Goal: Task Accomplishment & Management: Manage account settings

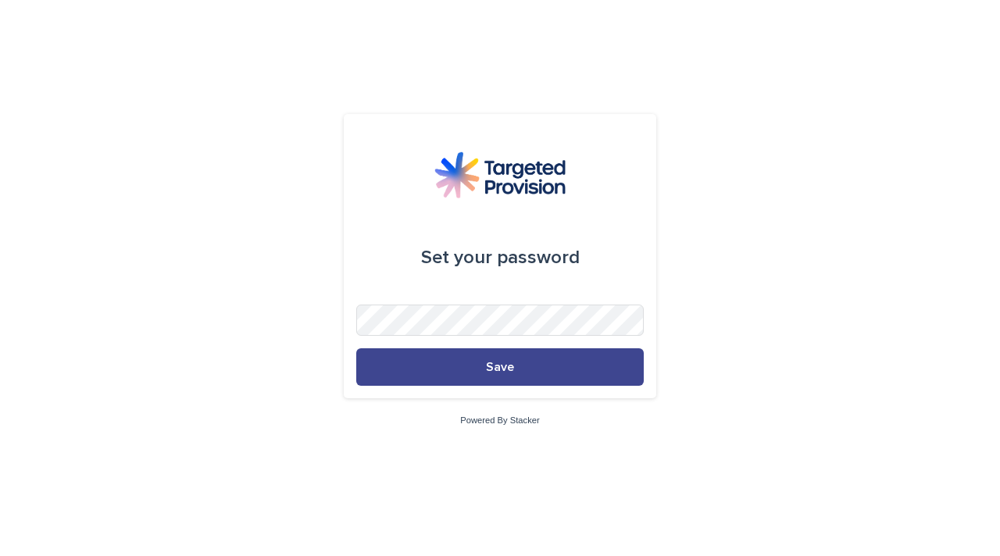
click at [500, 372] on span "Save" at bounding box center [500, 367] width 28 height 13
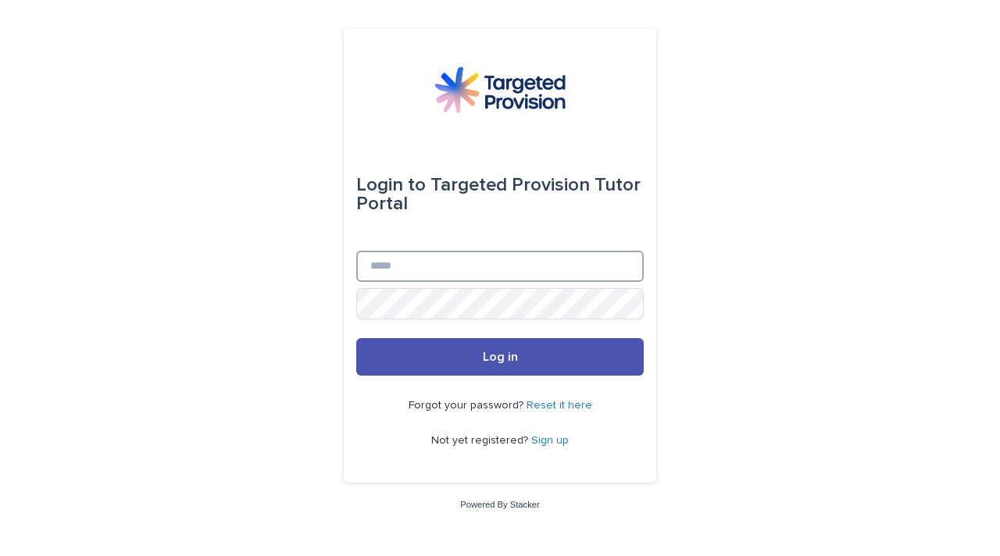
click at [412, 279] on input "Email" at bounding box center [500, 266] width 288 height 31
type input "**********"
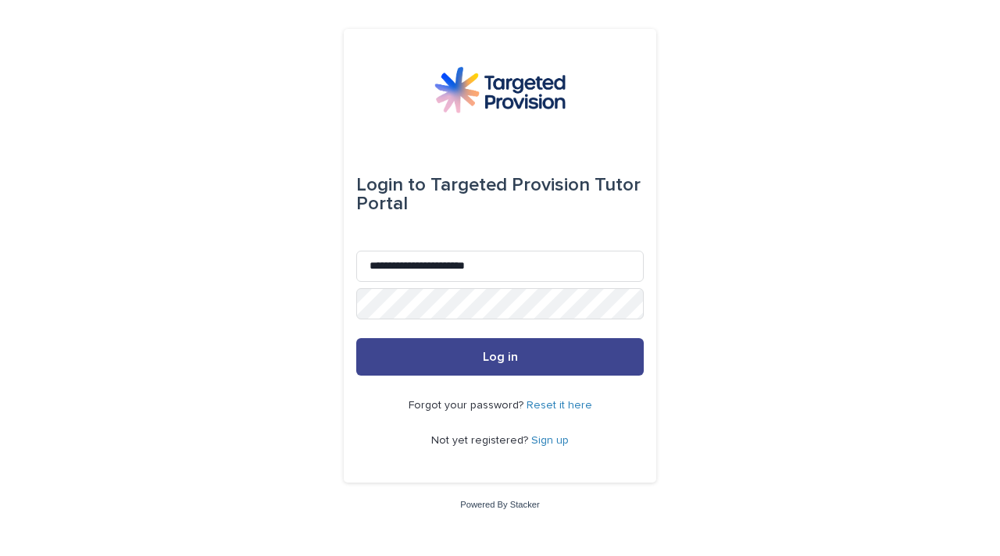
click at [513, 369] on button "Log in" at bounding box center [500, 357] width 288 height 38
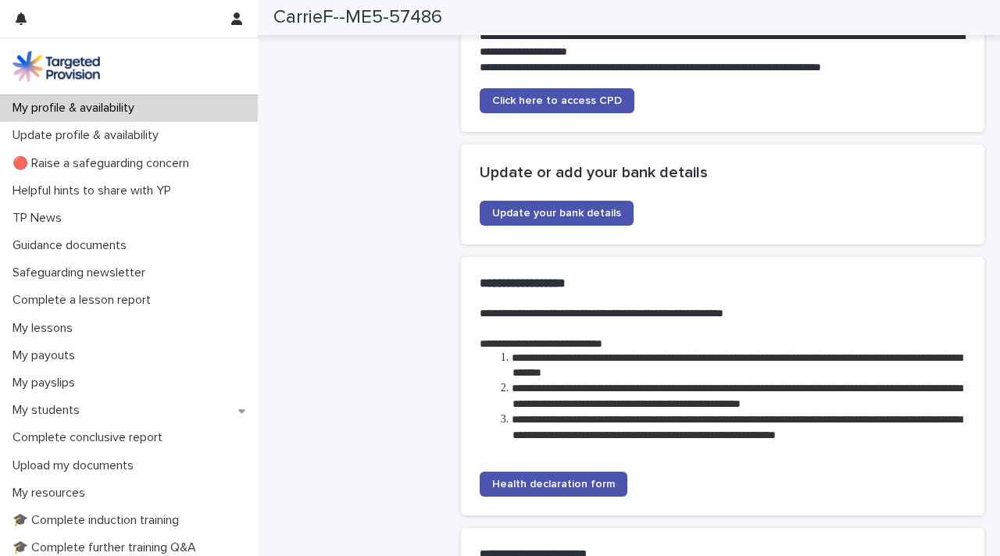
scroll to position [2712, 0]
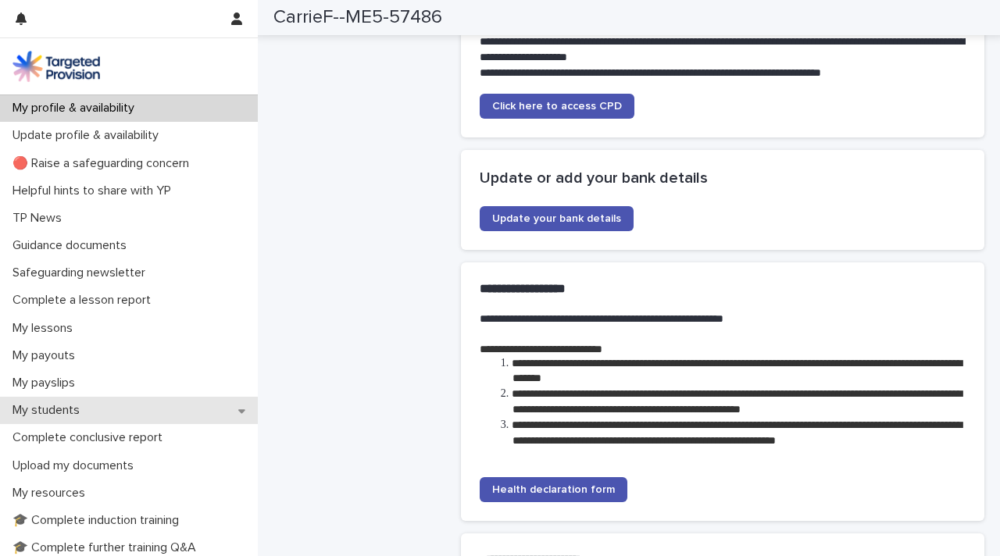
click at [238, 409] on icon at bounding box center [241, 411] width 7 height 11
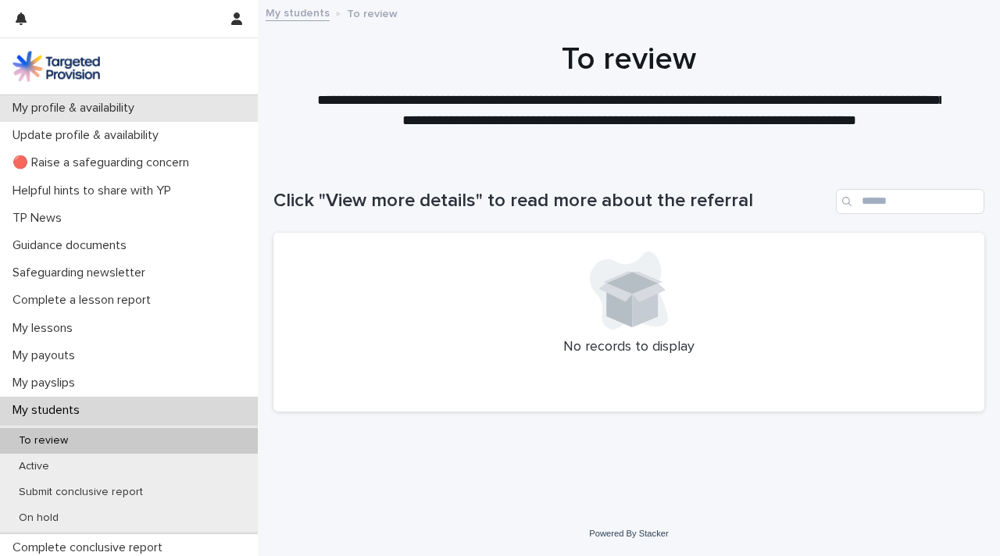
click at [88, 111] on p "My profile & availability" at bounding box center [76, 108] width 141 height 15
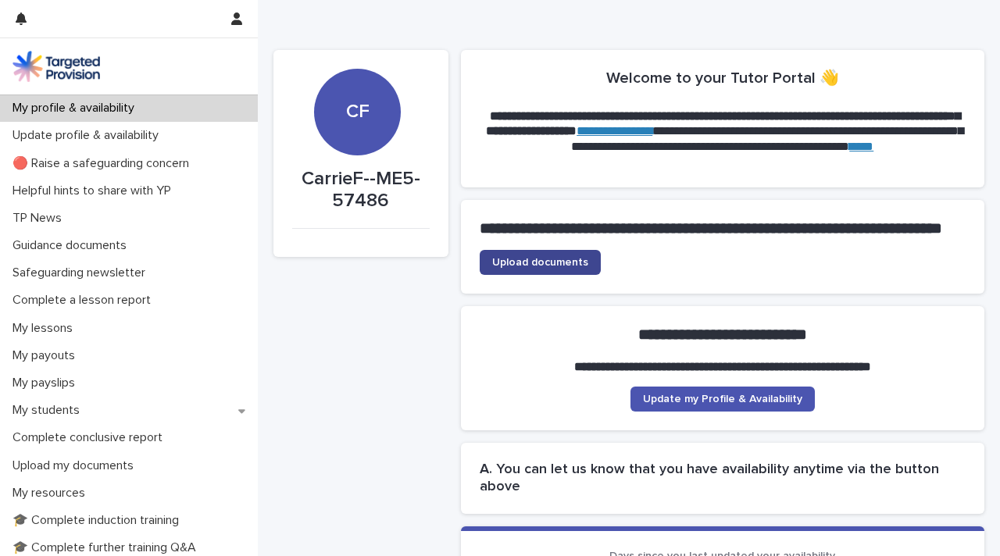
click at [558, 268] on span "Upload documents" at bounding box center [540, 262] width 96 height 11
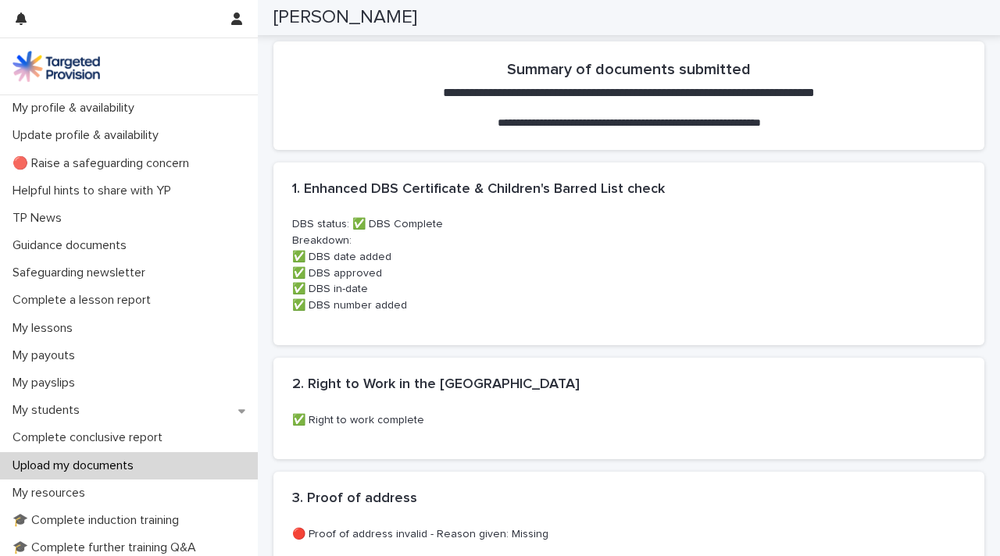
scroll to position [367, 0]
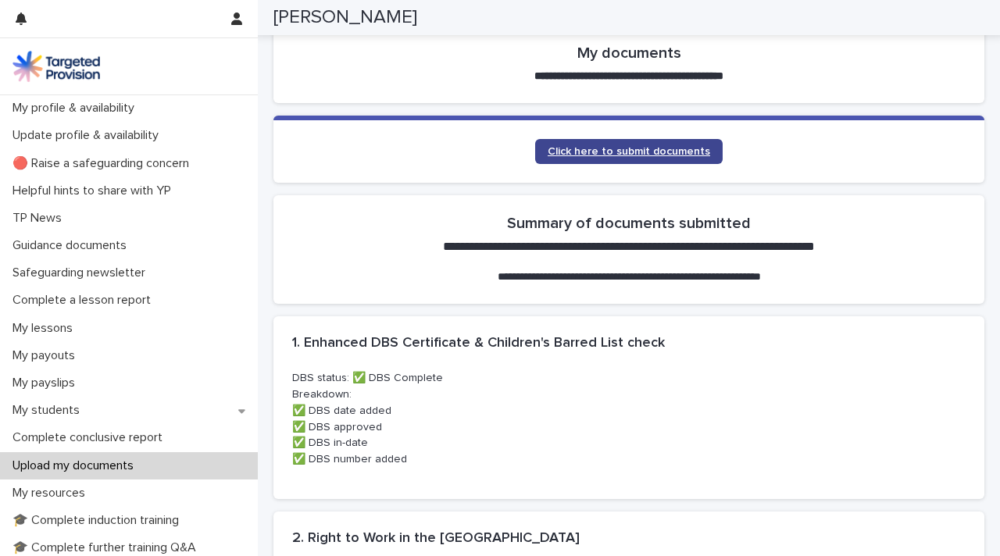
click at [583, 144] on link "Click here to submit documents" at bounding box center [629, 151] width 188 height 25
